Goal: Transaction & Acquisition: Book appointment/travel/reservation

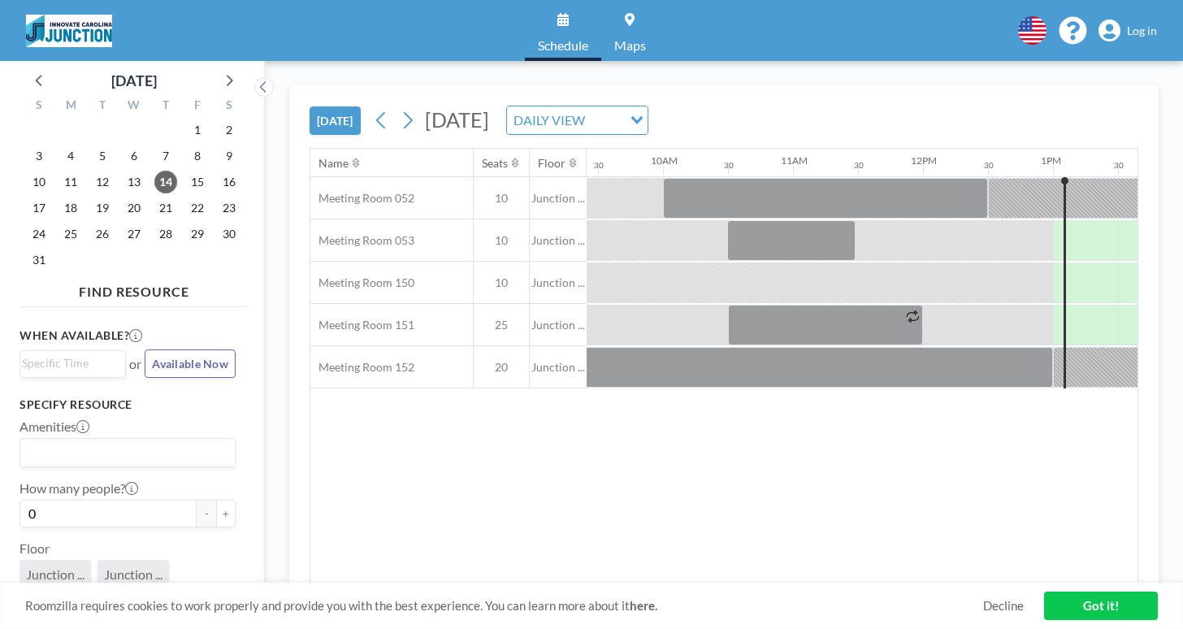
scroll to position [0, 1320]
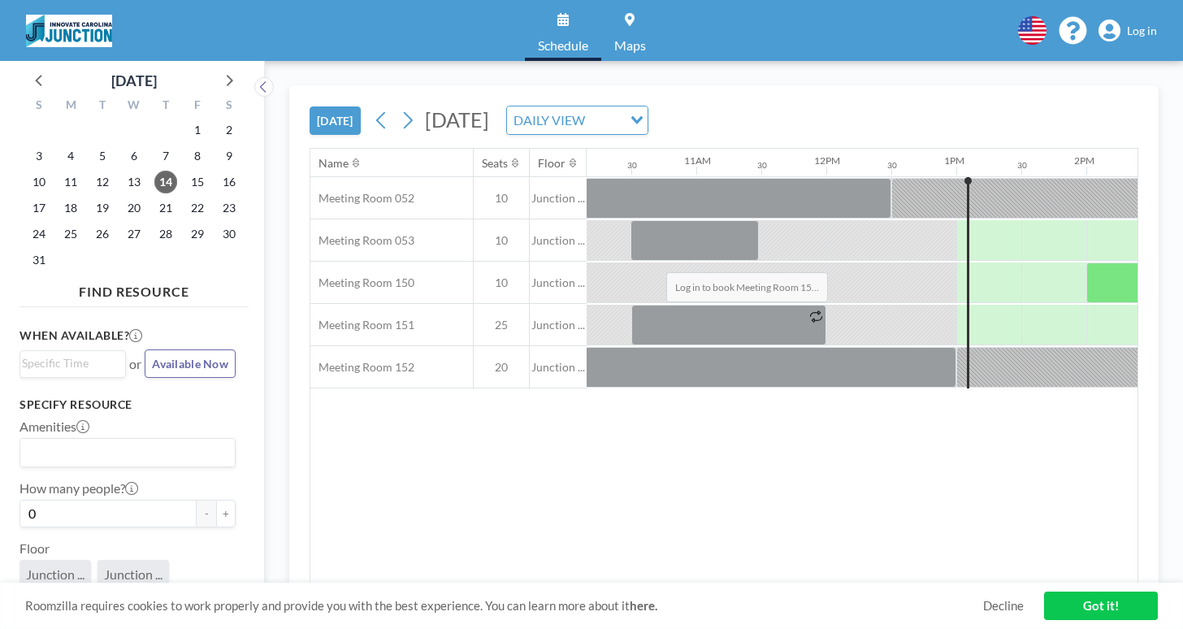
drag, startPoint x: 581, startPoint y: 236, endPoint x: 661, endPoint y: 234, distance: 80.4
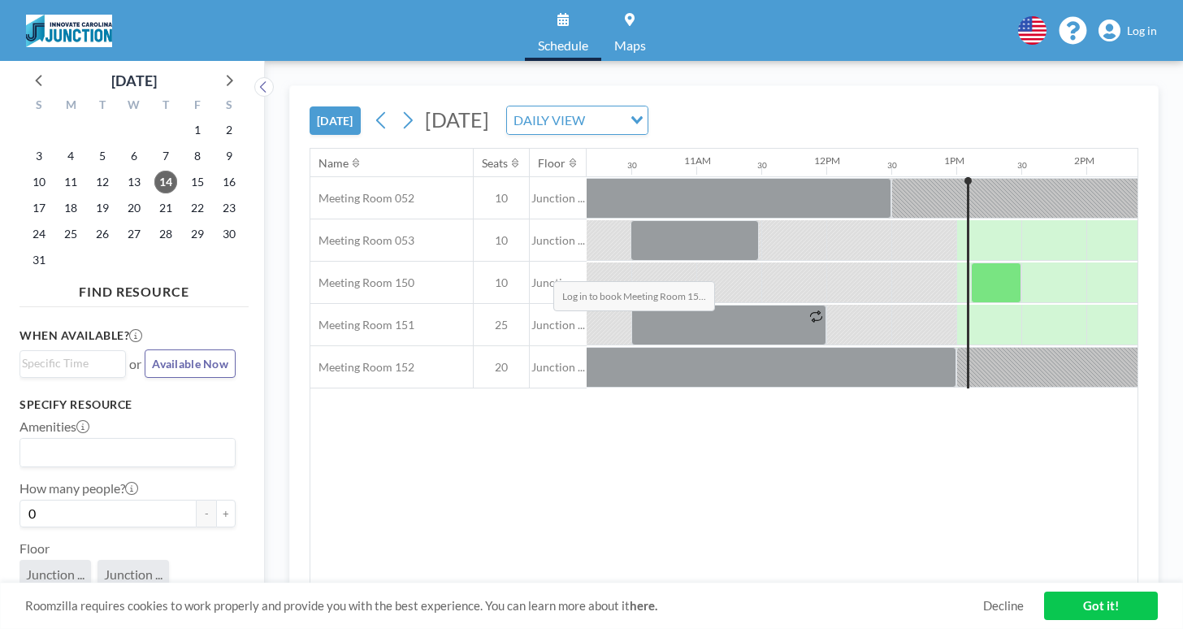
click at [971, 262] on div at bounding box center [996, 282] width 50 height 41
click at [1145, 28] on span "Log in" at bounding box center [1142, 31] width 30 height 15
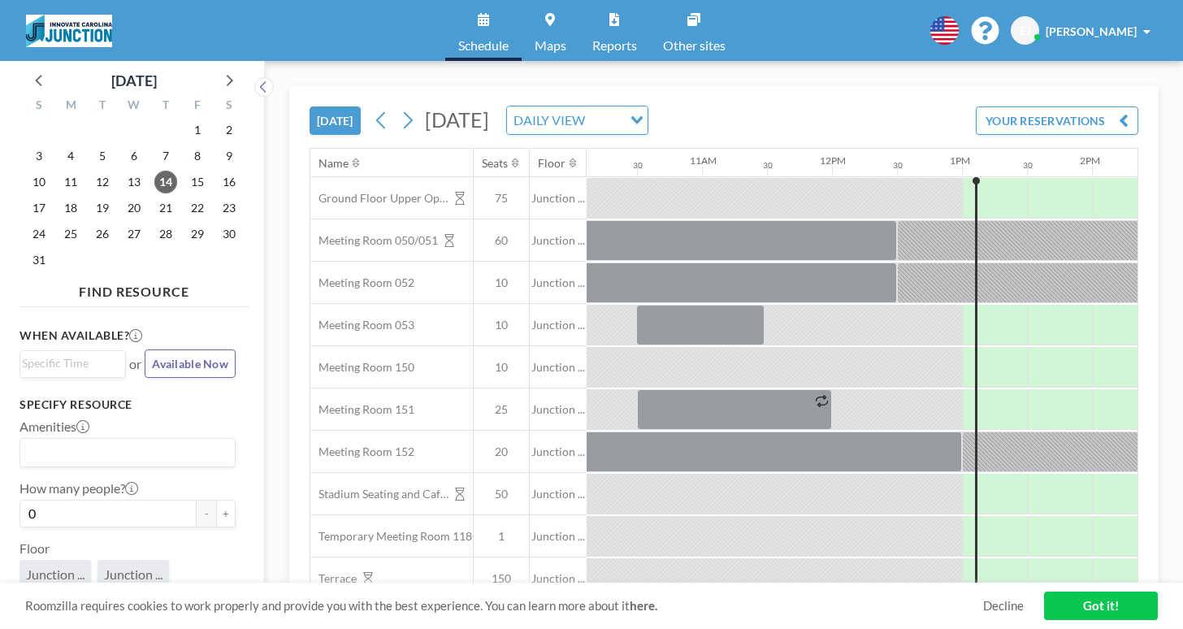
scroll to position [0, 1320]
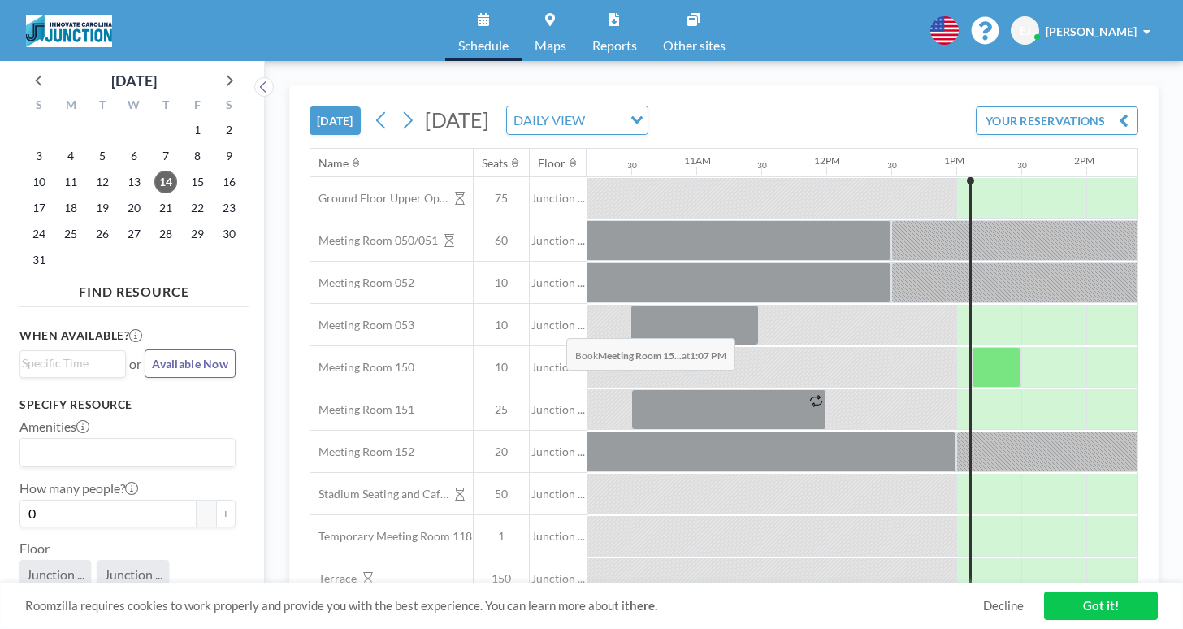
click at [972, 347] on div at bounding box center [997, 367] width 50 height 41
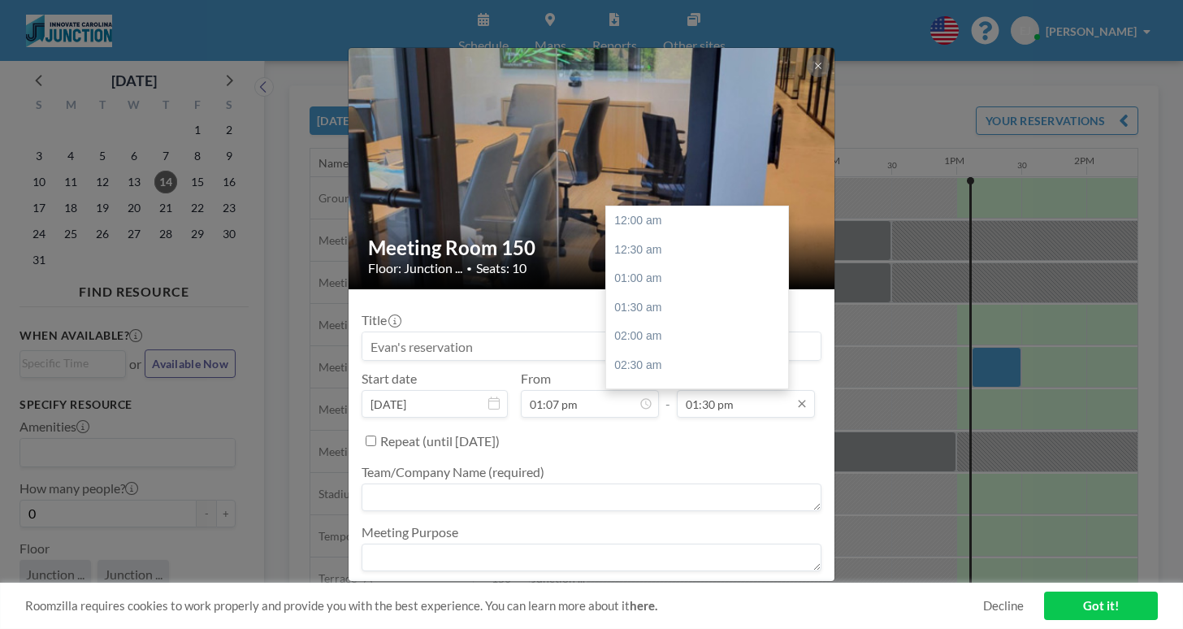
scroll to position [700, 0]
click at [679, 390] on input "01:30 pm" at bounding box center [746, 404] width 138 height 28
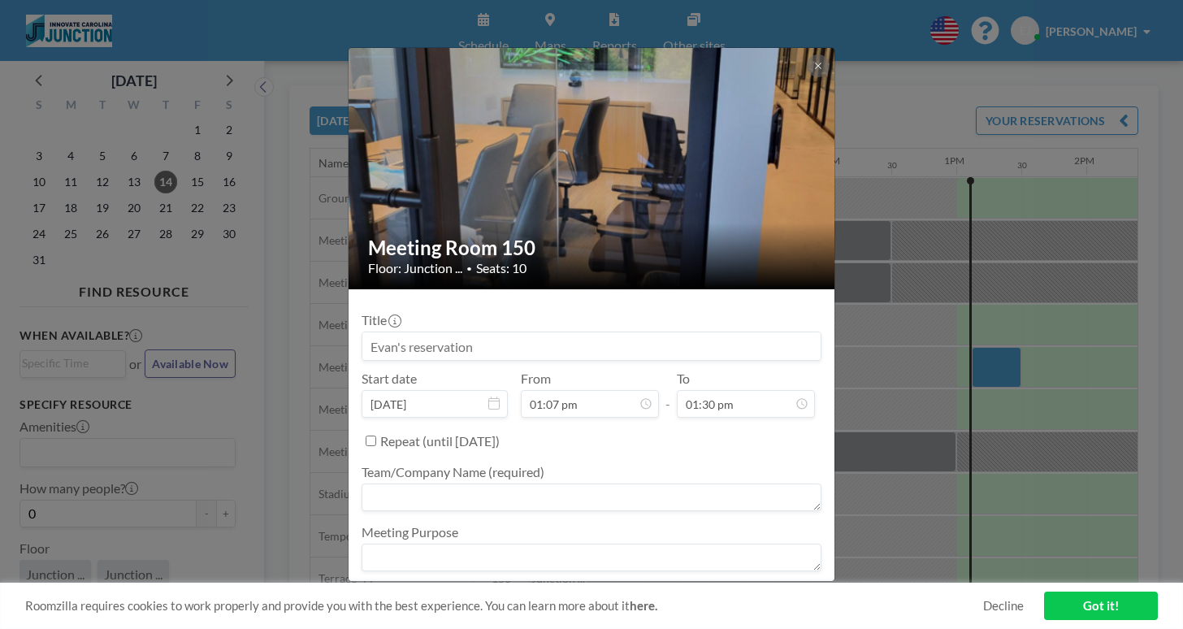
click at [689, 427] on div "Repeat (until [DATE])" at bounding box center [600, 440] width 441 height 27
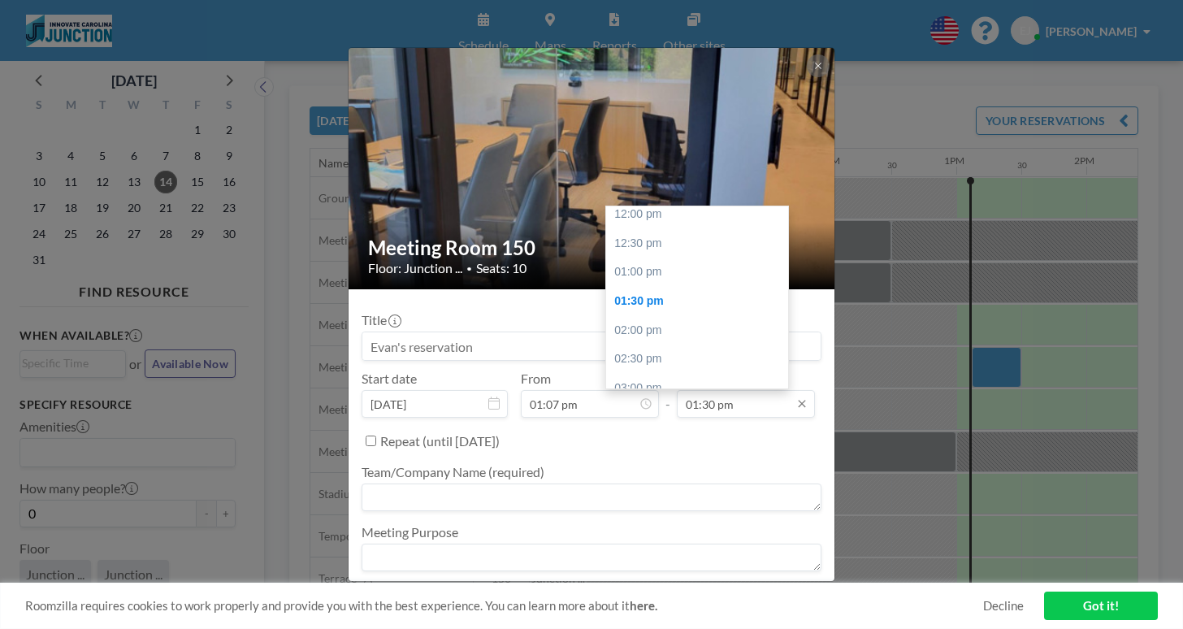
click at [717, 390] on input "01:30 pm" at bounding box center [746, 404] width 138 height 28
type input "0"
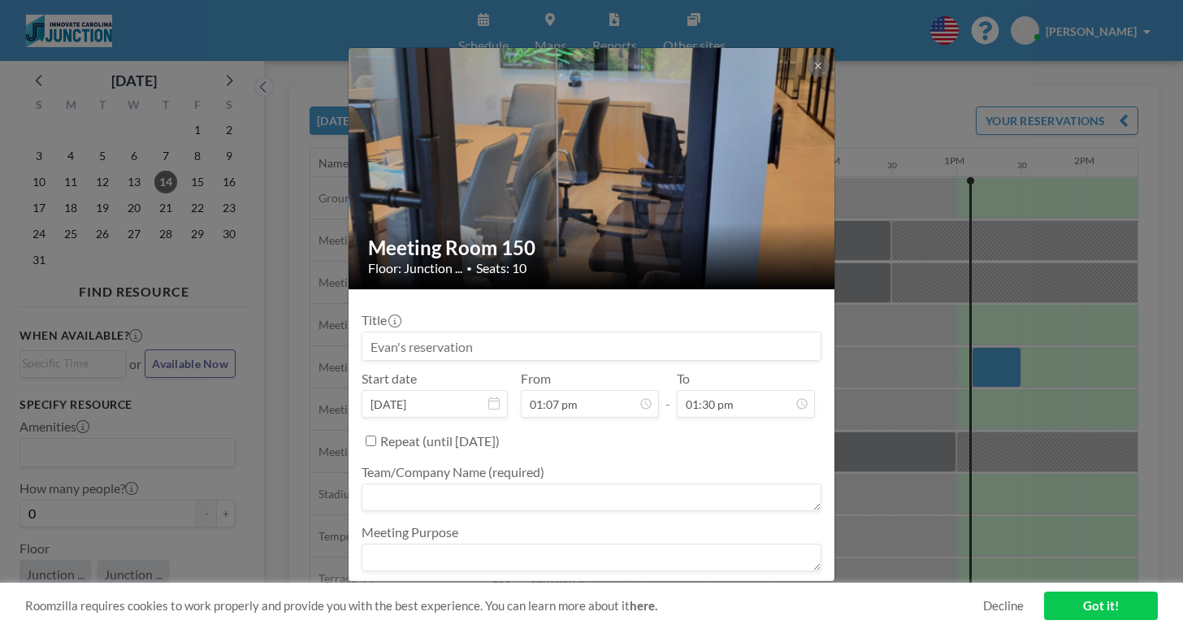
click at [715, 427] on div "Repeat (until [DATE])" at bounding box center [600, 440] width 441 height 27
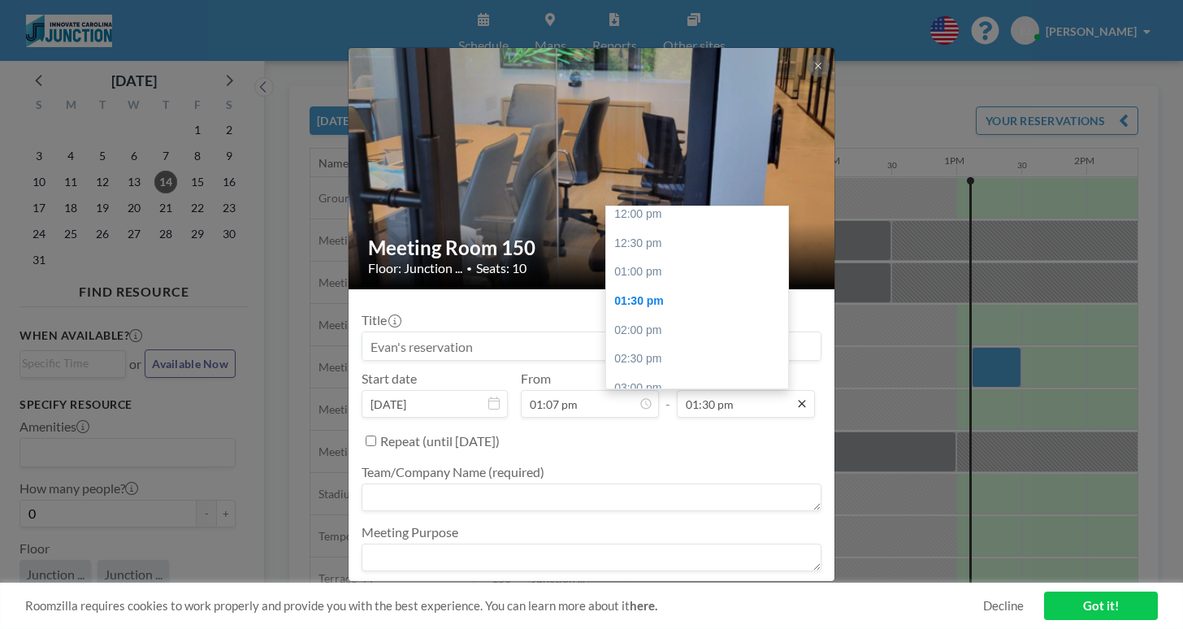
click at [795, 397] on icon at bounding box center [801, 403] width 13 height 13
click at [798, 400] on icon at bounding box center [801, 403] width 7 height 7
click at [717, 390] on input "01:30 pm" at bounding box center [746, 404] width 138 height 28
type input "0"
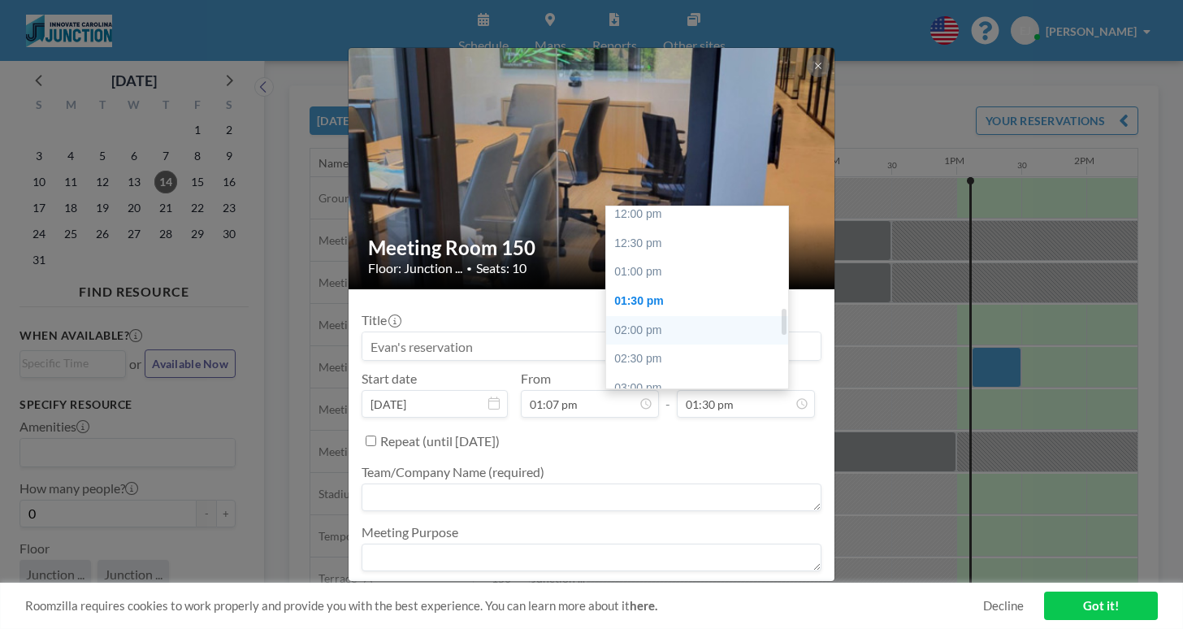
click at [681, 316] on div "02:00 pm" at bounding box center [697, 330] width 182 height 29
type input "02:00 pm"
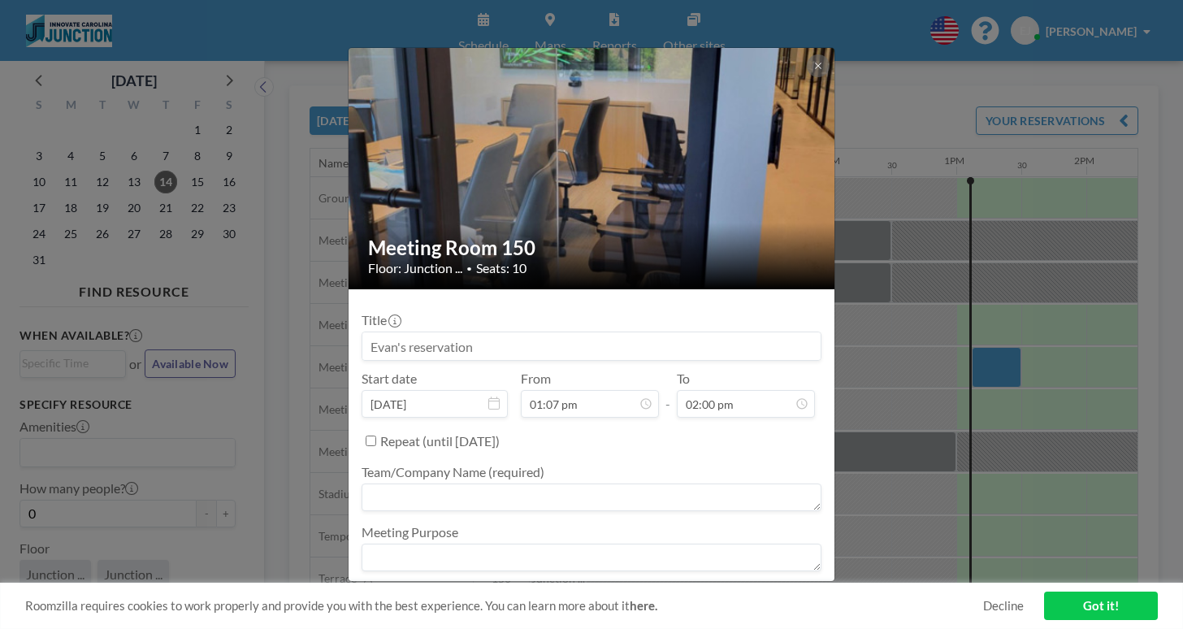
click at [751, 587] on button "BOOK NOW" at bounding box center [780, 601] width 82 height 28
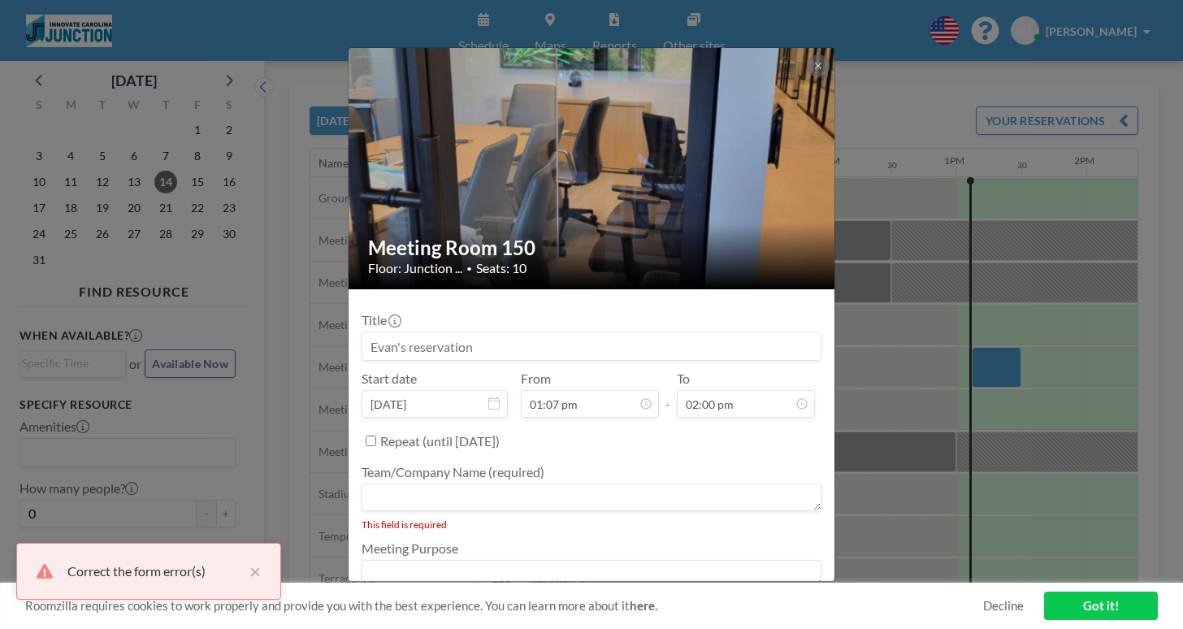
click at [657, 540] on div "Meeting Purpose" at bounding box center [591, 565] width 460 height 50
click at [655, 560] on textarea at bounding box center [591, 574] width 460 height 28
click at [622, 483] on textarea at bounding box center [591, 497] width 460 height 28
type textarea "Arclight"
click at [614, 543] on textarea at bounding box center [591, 557] width 460 height 28
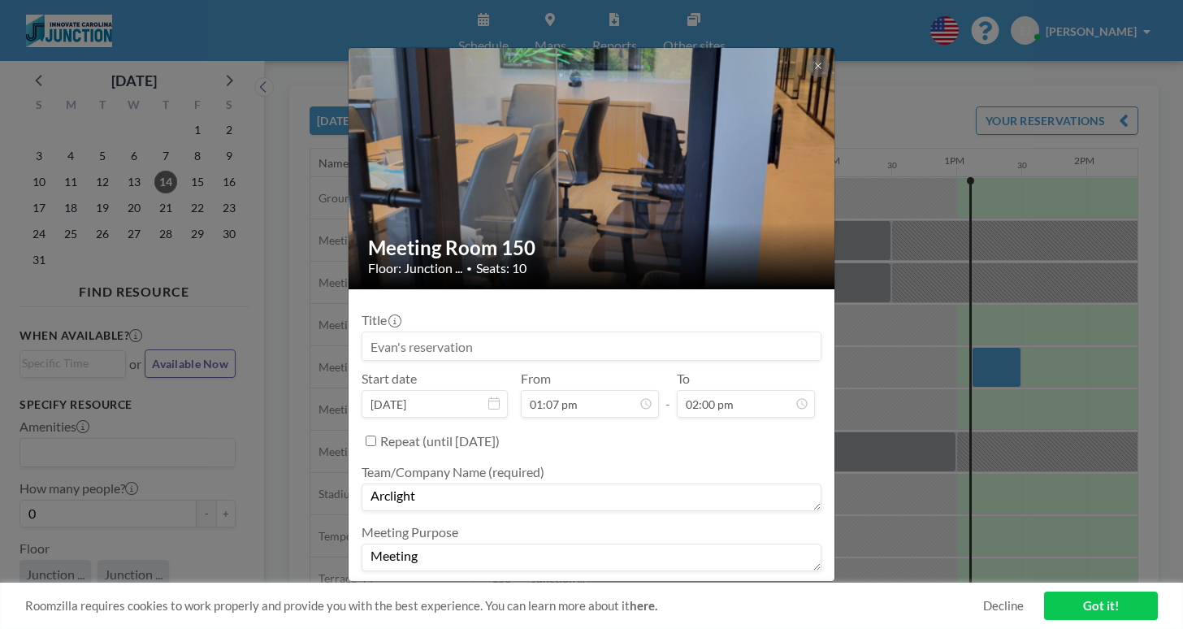
type textarea "Meeting"
click at [757, 587] on button "BOOK NOW" at bounding box center [780, 601] width 82 height 28
